Goal: Consume media (video, audio)

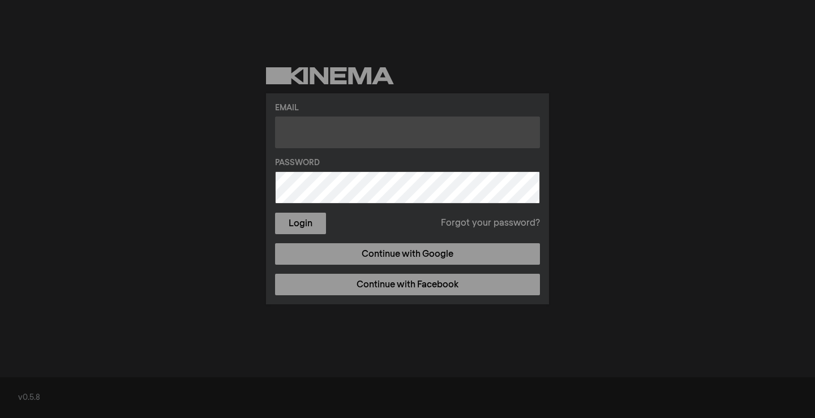
click at [347, 139] on input "text" at bounding box center [407, 133] width 265 height 32
click at [357, 129] on input "text" at bounding box center [407, 133] width 265 height 32
type input "[EMAIL_ADDRESS][DOMAIN_NAME]"
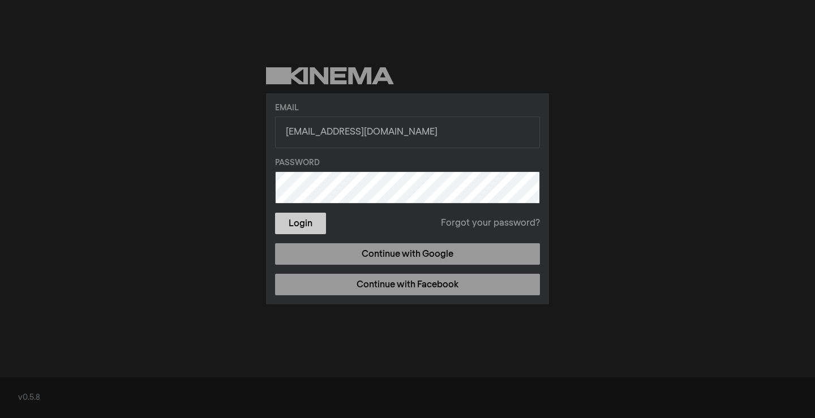
click at [292, 232] on button "Login" at bounding box center [300, 224] width 51 height 22
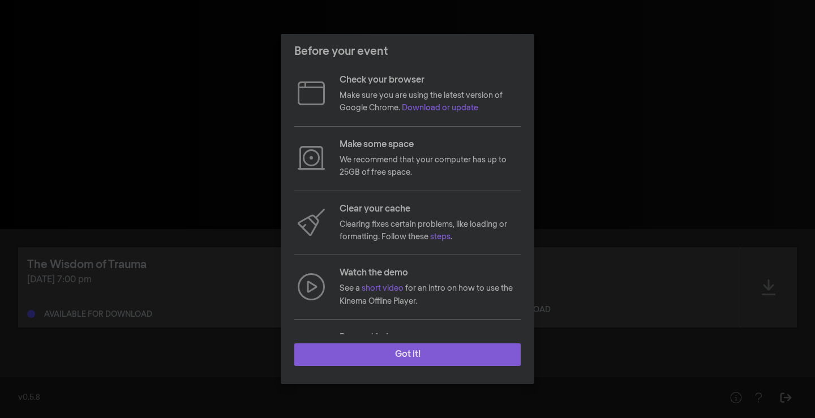
click at [432, 353] on button "Got it!" at bounding box center [407, 355] width 226 height 23
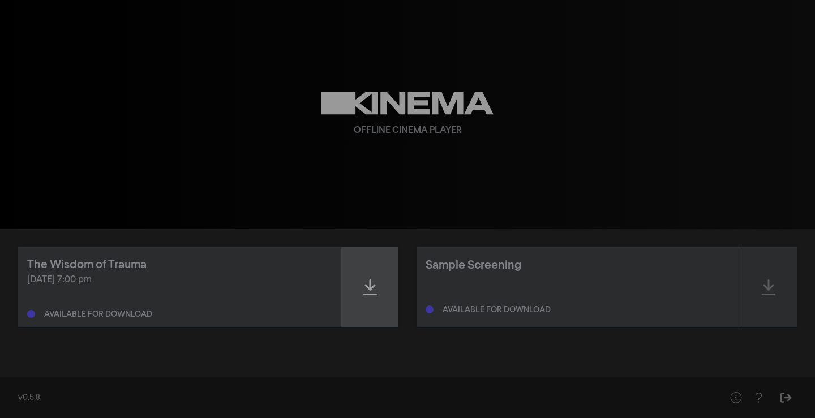
click at [372, 287] on icon at bounding box center [371, 288] width 14 height 16
click at [369, 289] on icon at bounding box center [371, 288] width 14 height 18
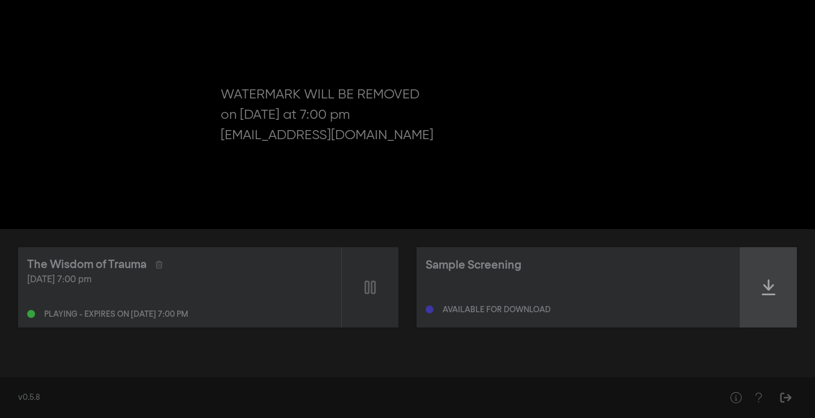
click at [767, 289] on icon at bounding box center [769, 288] width 14 height 16
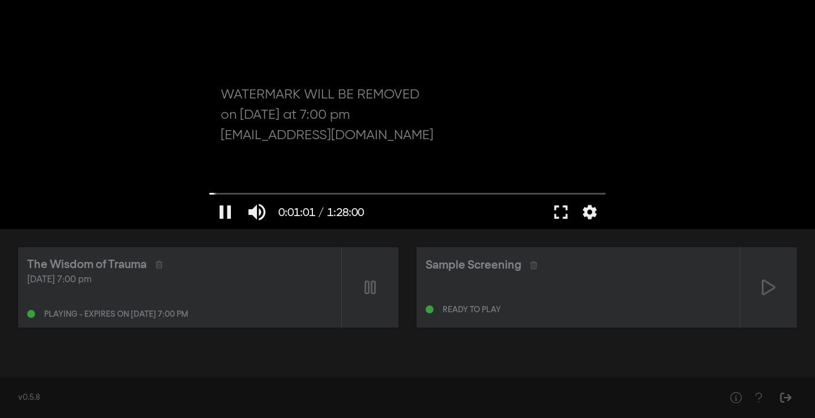
click at [364, 173] on div at bounding box center [408, 114] width 408 height 229
type input "61.866919"
